Goal: Information Seeking & Learning: Learn about a topic

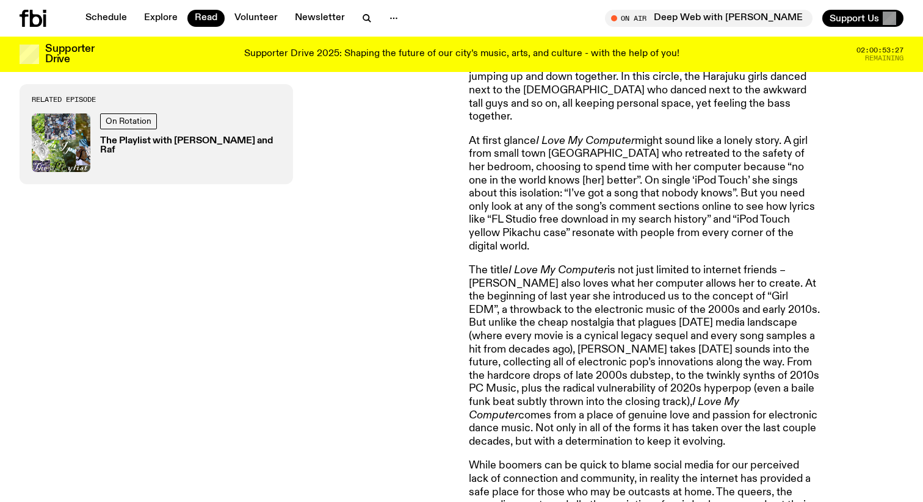
scroll to position [664, 0]
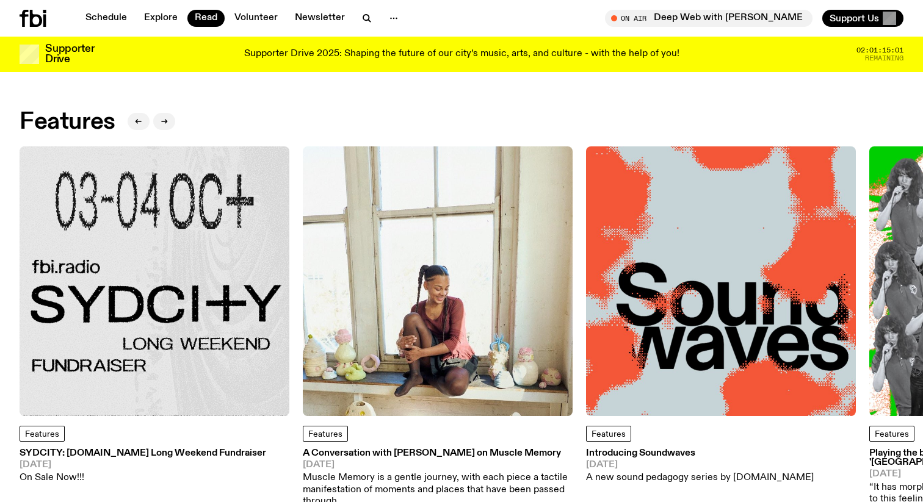
scroll to position [576, 0]
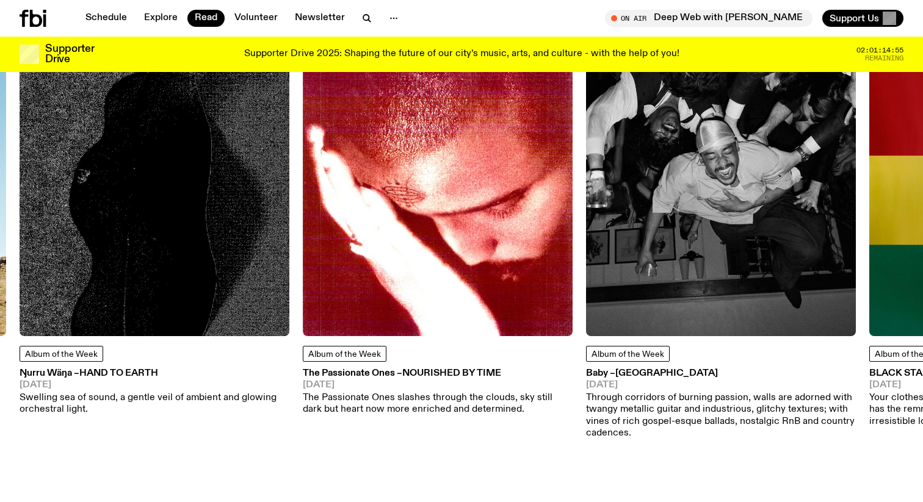
click at [209, 186] on img at bounding box center [155, 202] width 270 height 270
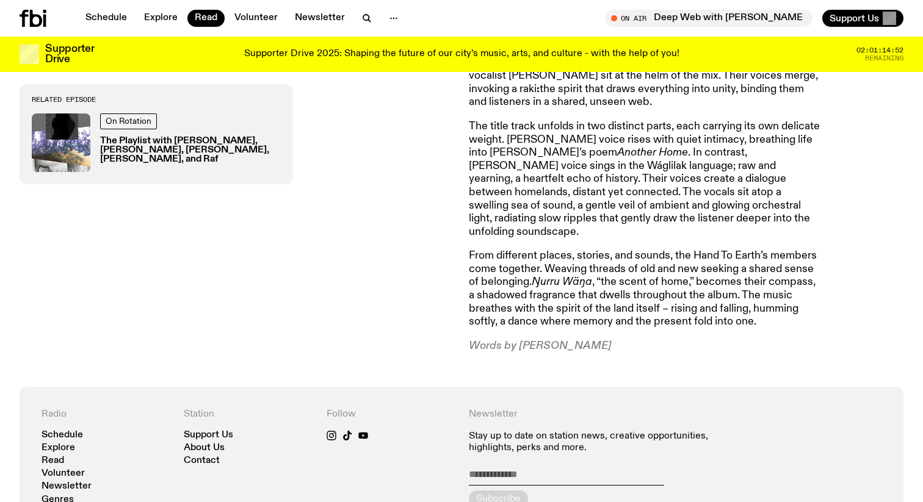
scroll to position [652, 0]
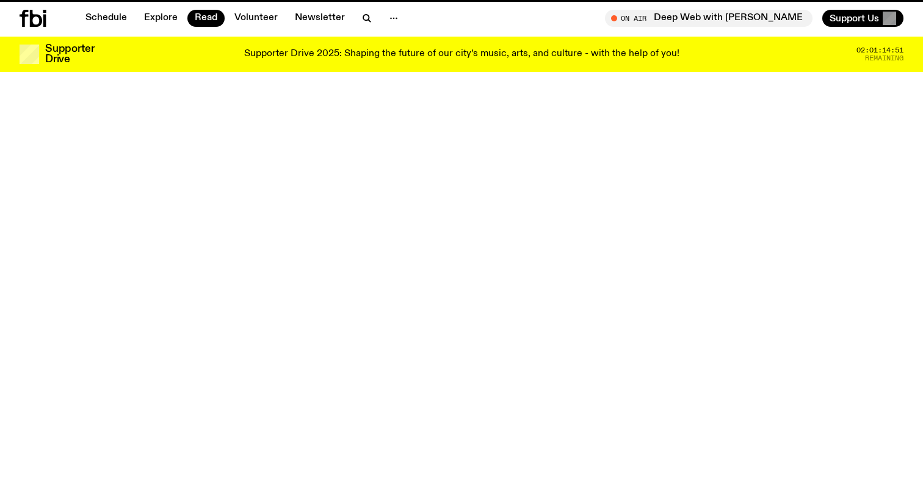
scroll to position [576, 0]
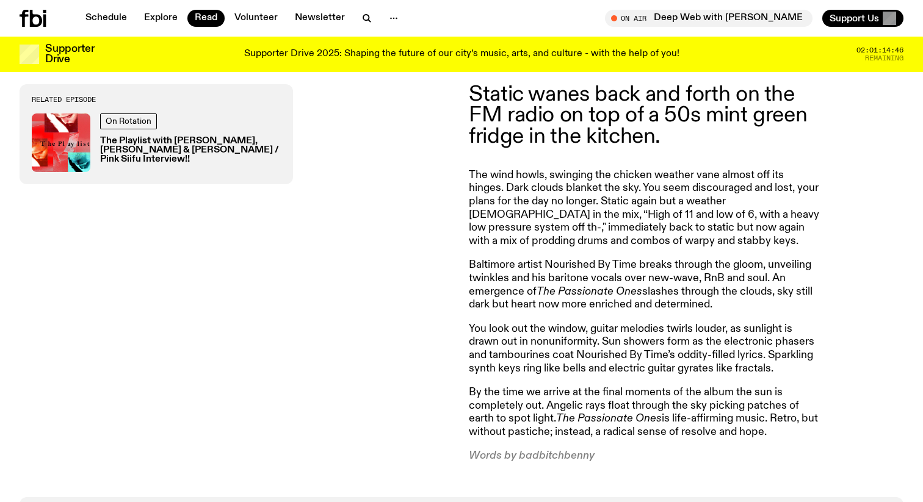
scroll to position [494, 0]
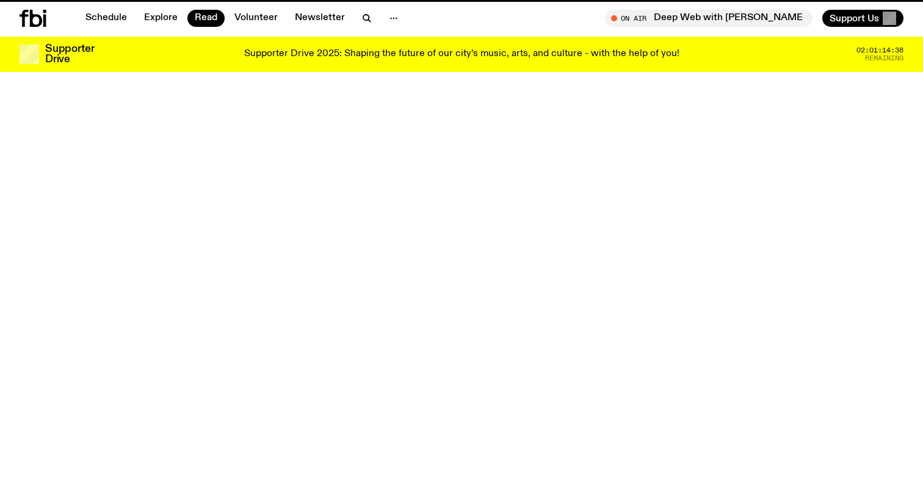
scroll to position [576, 0]
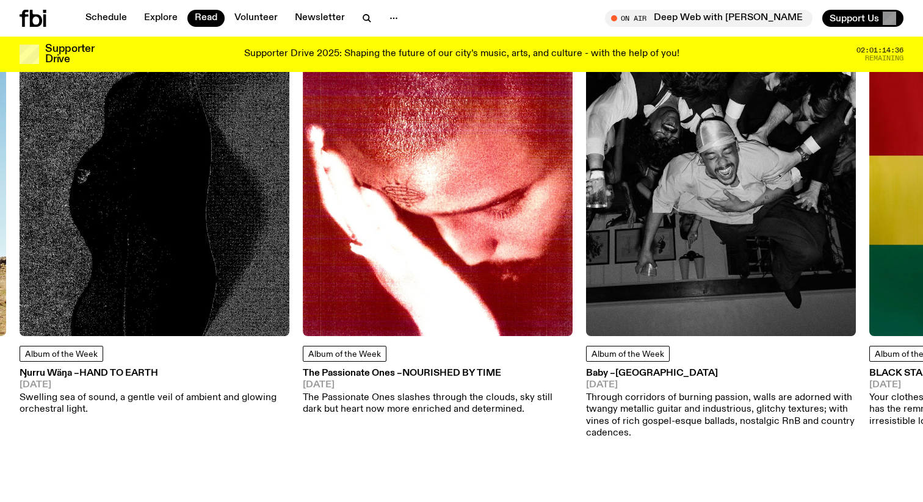
click at [692, 184] on img at bounding box center [721, 202] width 270 height 270
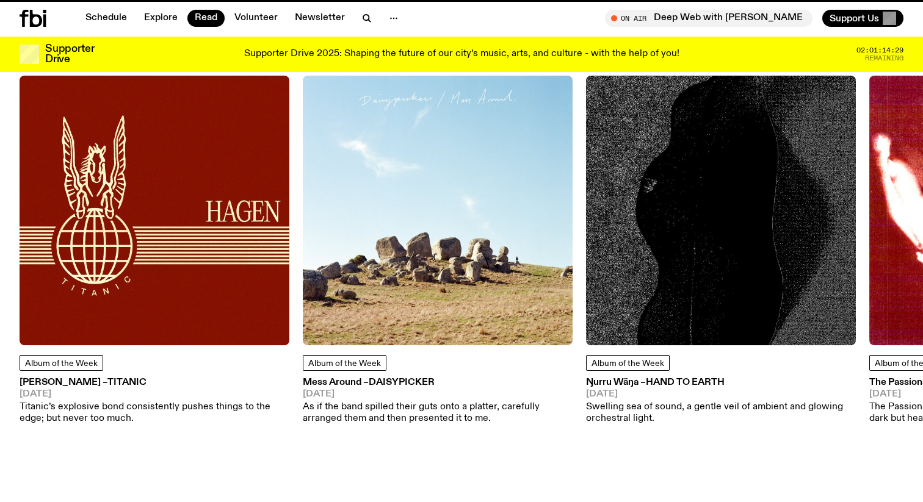
scroll to position [566, 0]
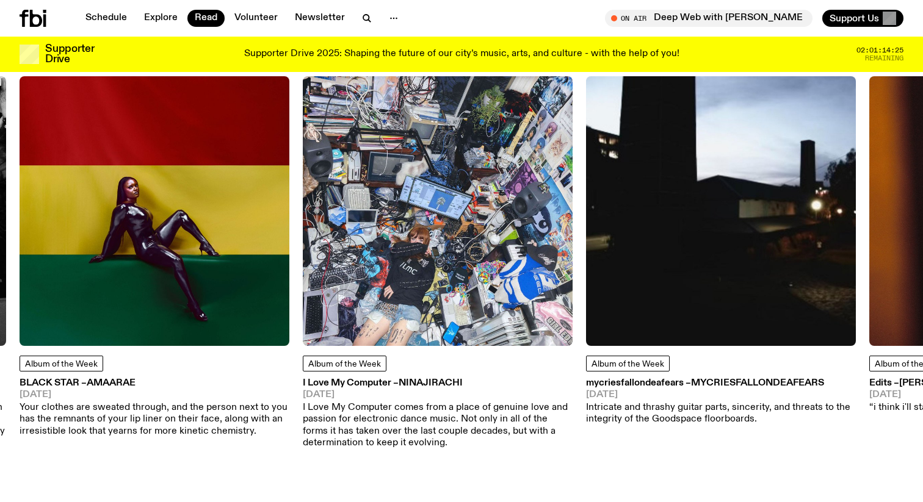
click at [749, 143] on img at bounding box center [721, 211] width 270 height 270
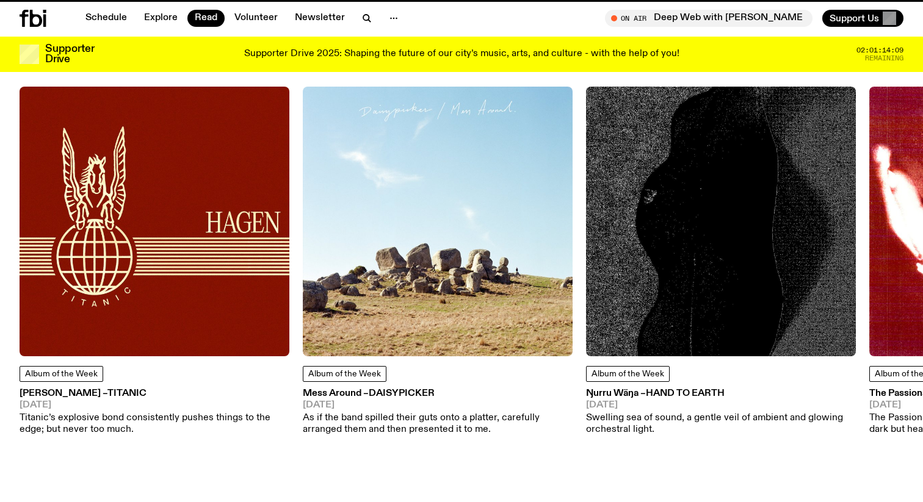
scroll to position [556, 0]
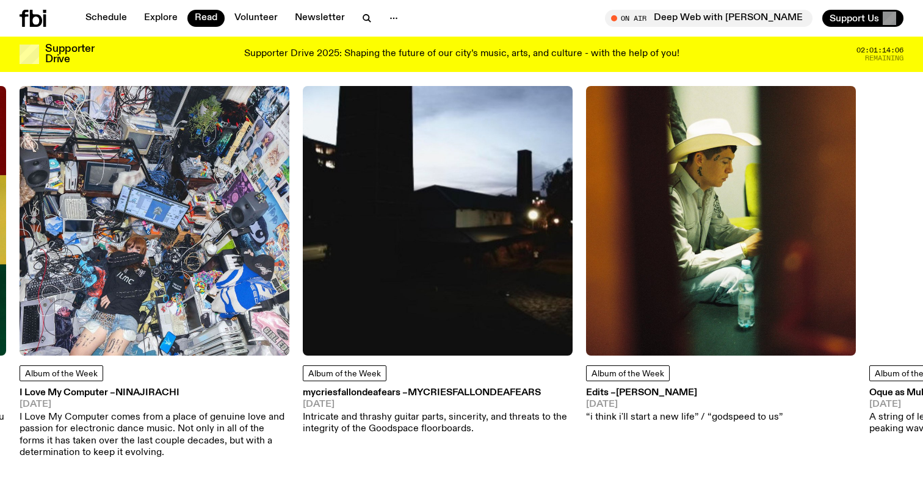
click at [740, 234] on img at bounding box center [721, 221] width 270 height 270
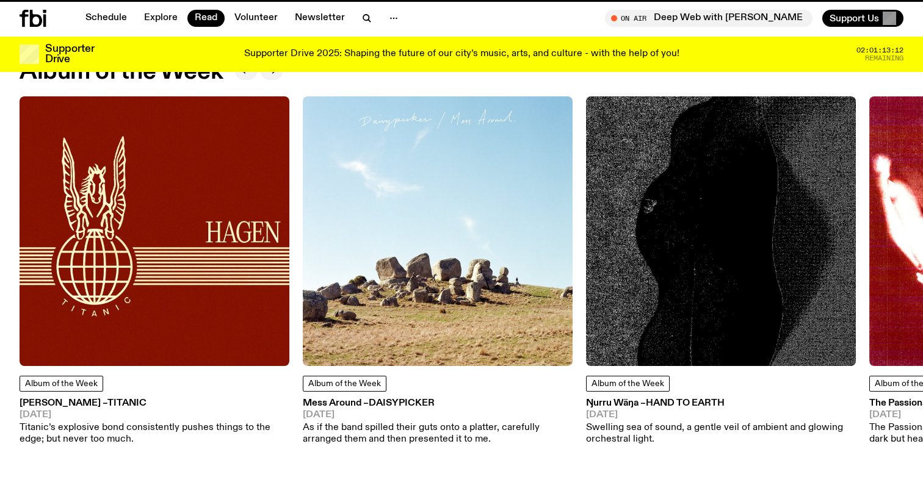
scroll to position [546, 0]
